Goal: Navigation & Orientation: Find specific page/section

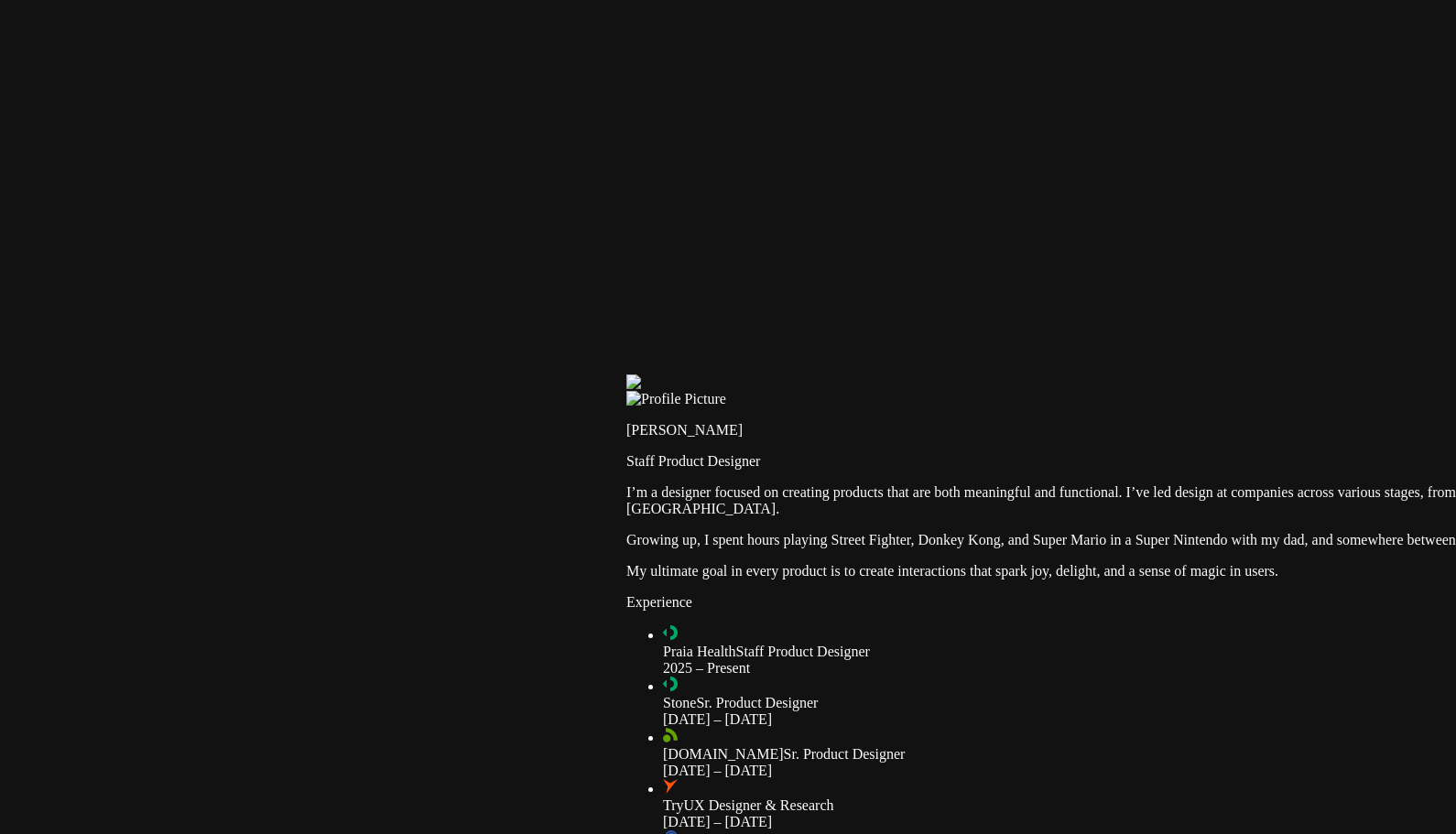
click at [810, 374] on div at bounding box center [1347, 374] width 1442 height 0
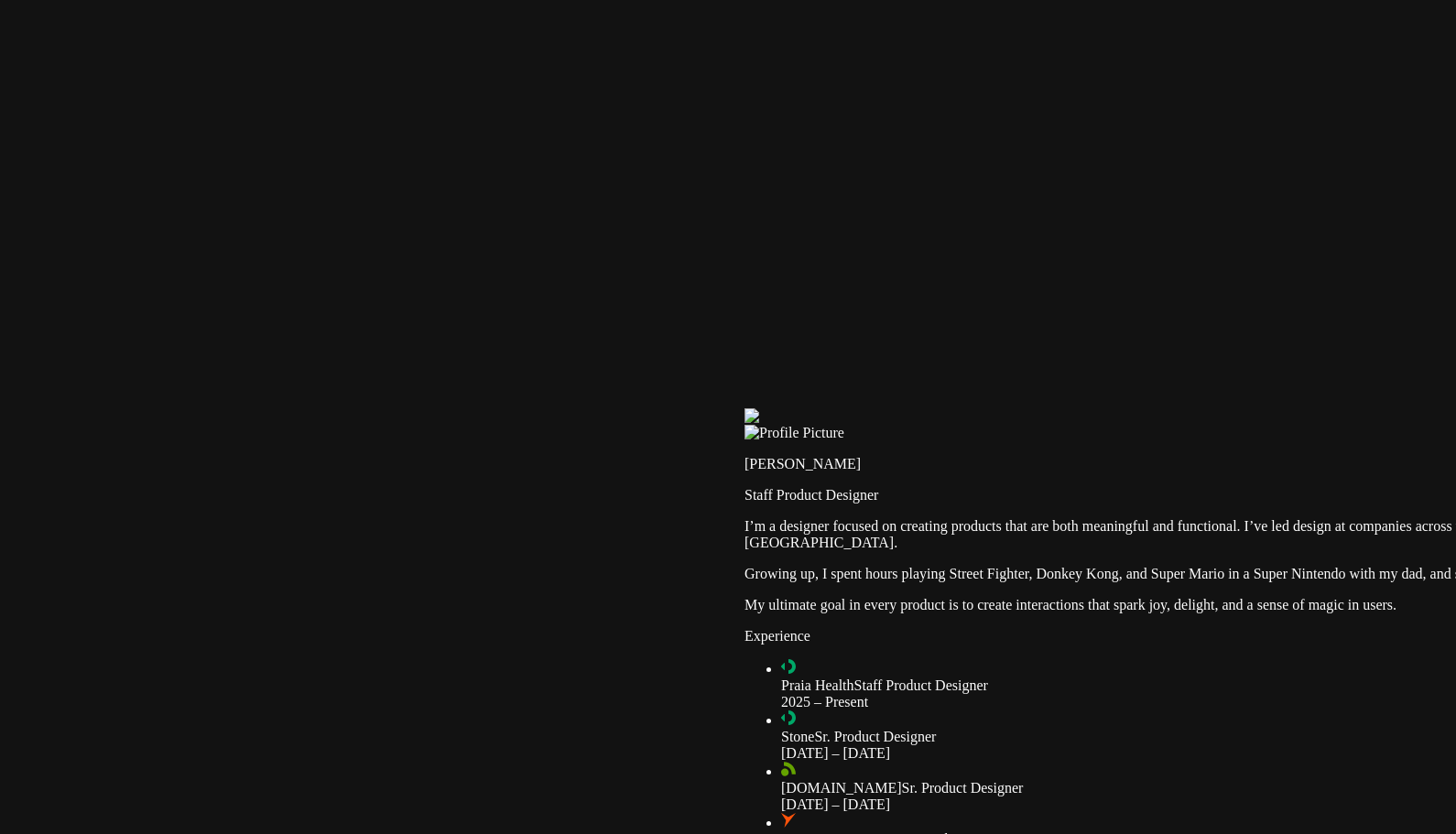
drag, startPoint x: 887, startPoint y: 259, endPoint x: 967, endPoint y: 280, distance: 82.7
click at [967, 408] on div at bounding box center [1465, 408] width 1442 height 0
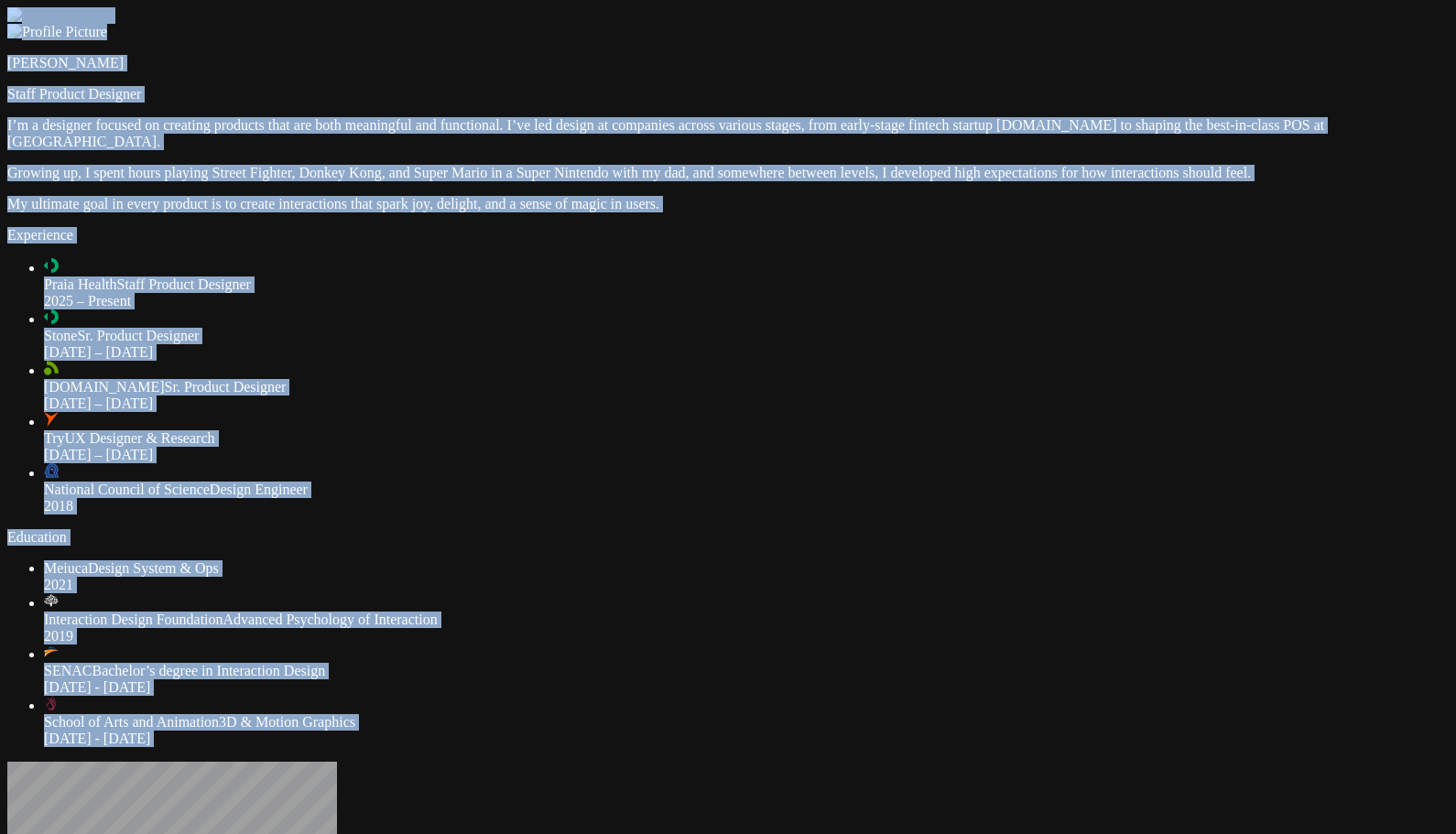
click at [236, 8] on div at bounding box center [728, 8] width 1442 height 0
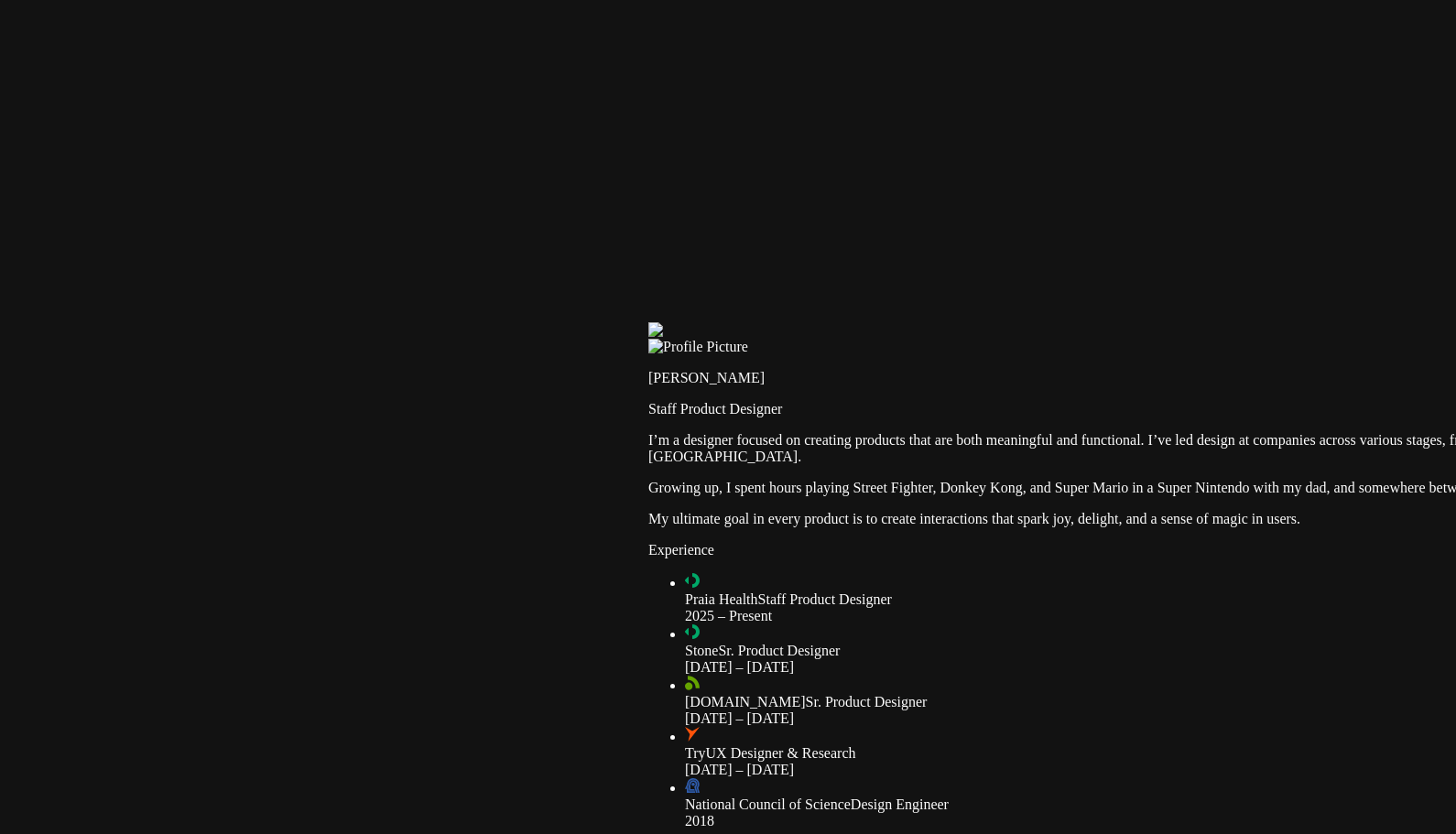
drag, startPoint x: 199, startPoint y: 44, endPoint x: 840, endPoint y: 359, distance: 714.2
click at [840, 322] on div at bounding box center [1369, 322] width 1442 height 0
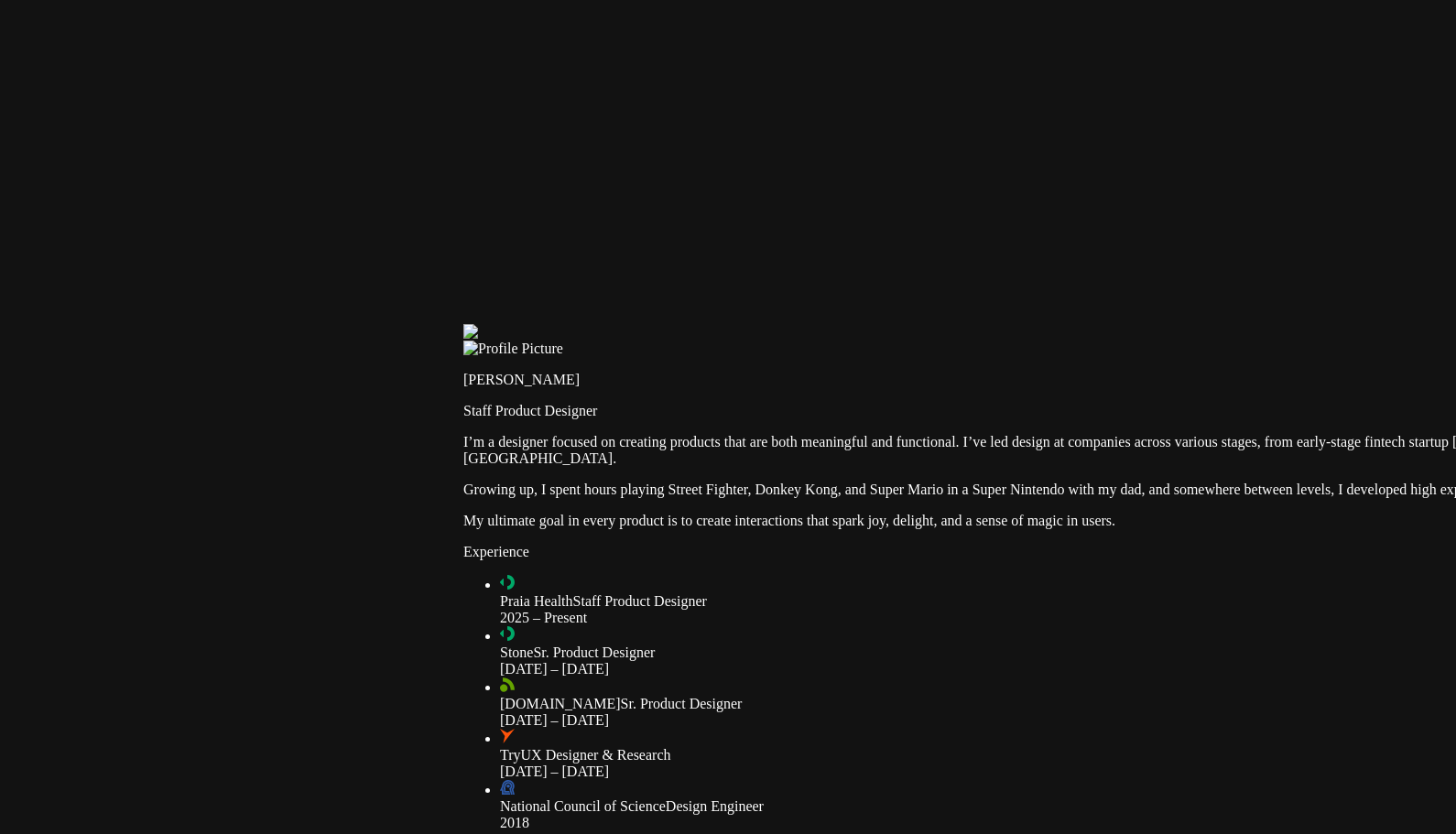
drag, startPoint x: 0, startPoint y: 0, endPoint x: 782, endPoint y: 385, distance: 871.6
click at [782, 324] on div at bounding box center [1184, 324] width 1442 height 0
